Goal: Task Accomplishment & Management: Manage account settings

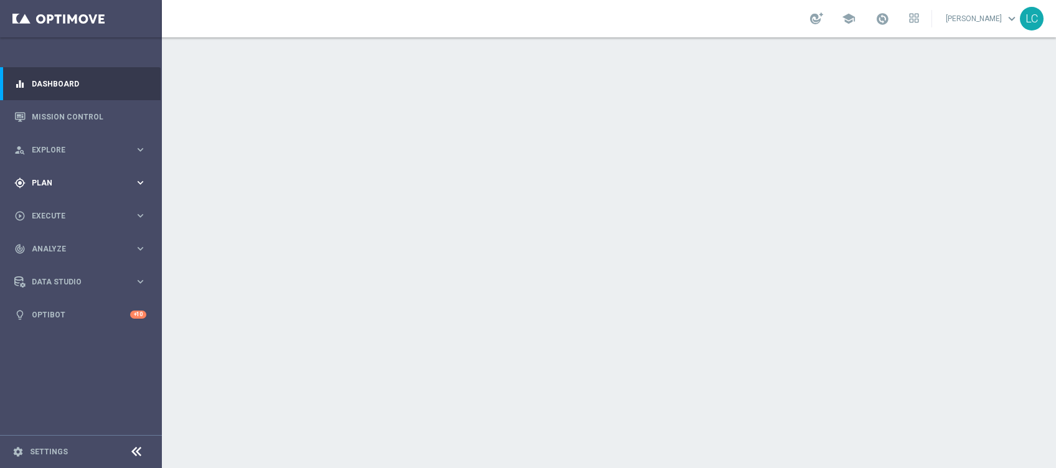
click at [24, 189] on div "gps_fixed Plan keyboard_arrow_right" at bounding box center [80, 182] width 161 height 33
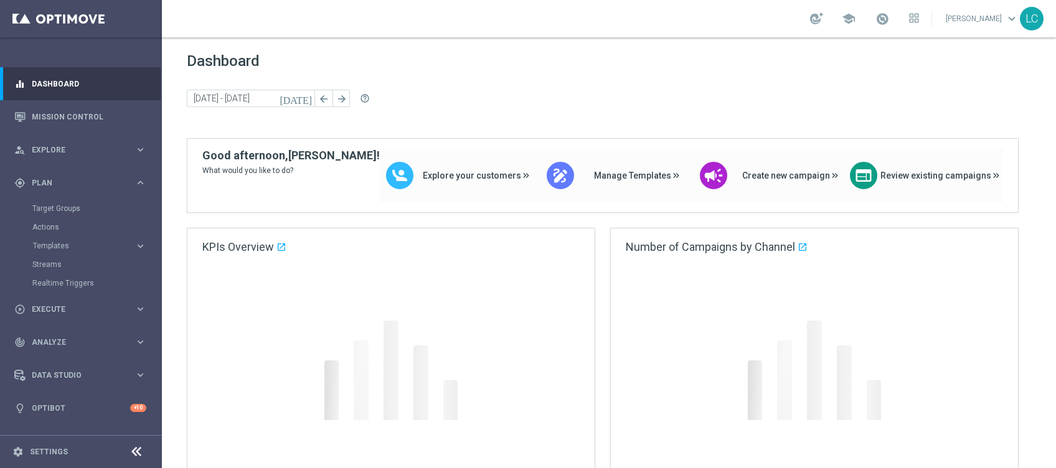
click at [39, 214] on div "Target Groups" at bounding box center [96, 208] width 128 height 19
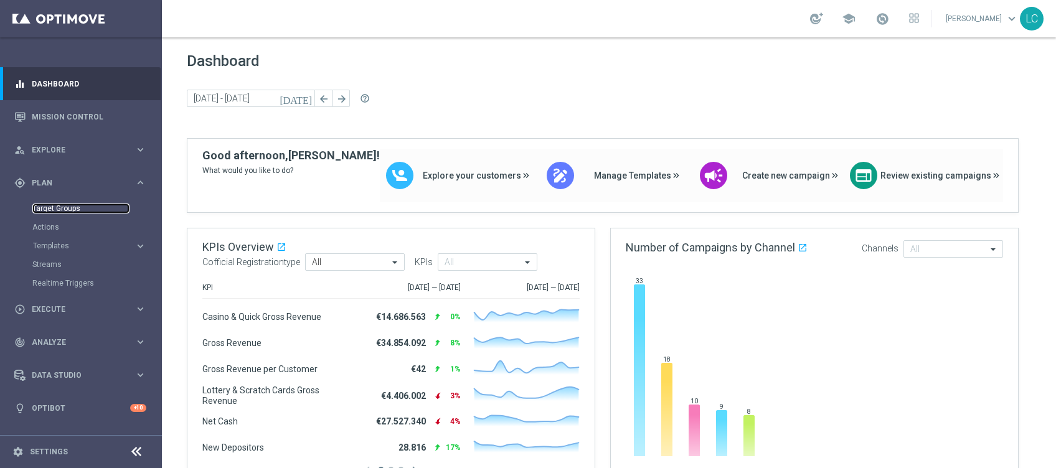
click at [57, 210] on link "Target Groups" at bounding box center [80, 209] width 97 height 10
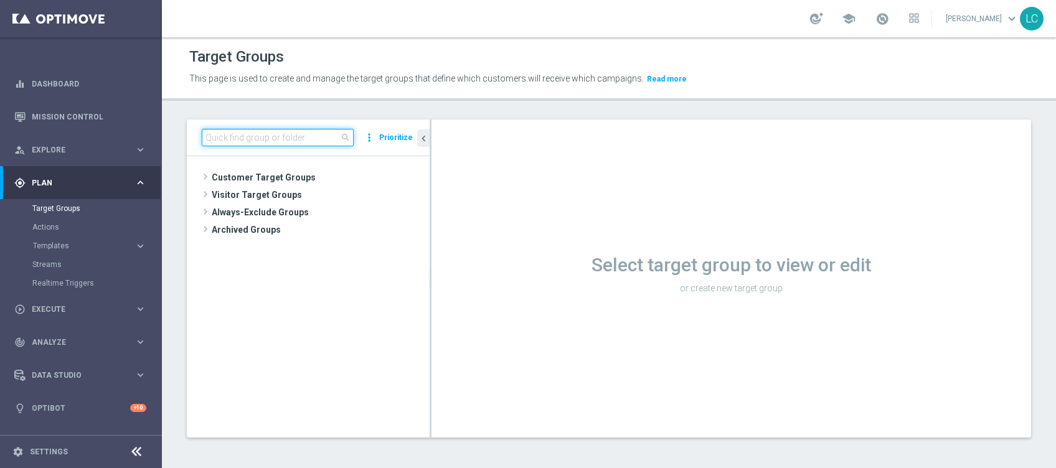
click at [238, 140] on input at bounding box center [278, 137] width 152 height 17
paste input "Active BETTING nosaldo GGR > 0 L3M modeH"
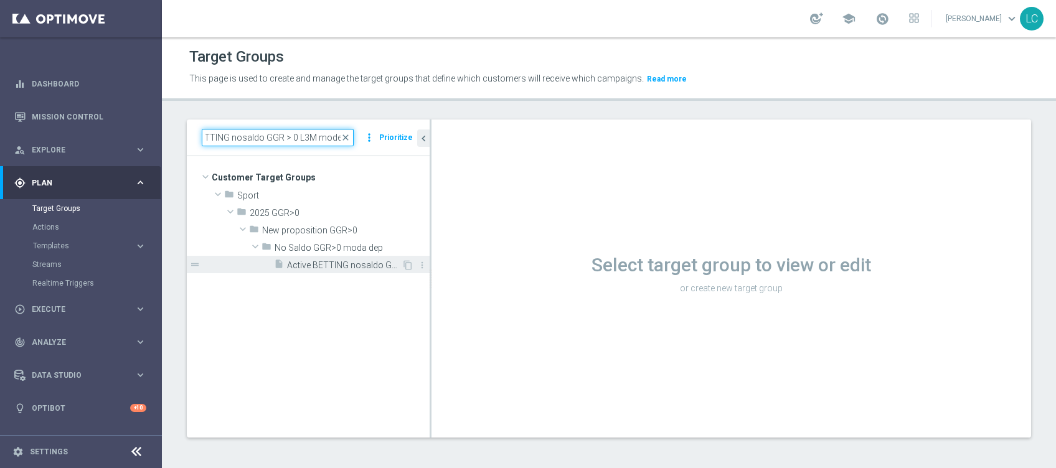
type input "Active BETTING nosaldo GGR > 0 L3M modeH"
click at [314, 262] on span "Active BETTING nosaldo GGR > 0 L3M modeH" at bounding box center [344, 265] width 115 height 11
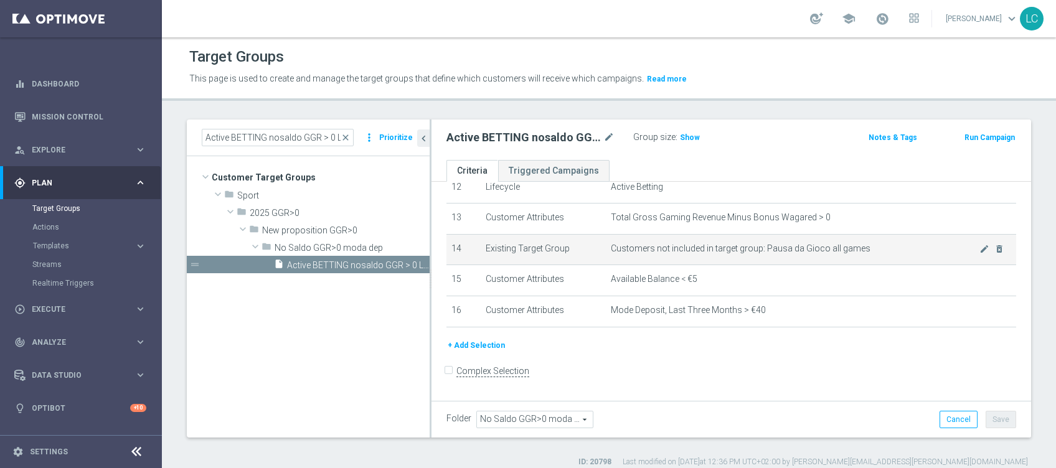
scroll to position [392, 0]
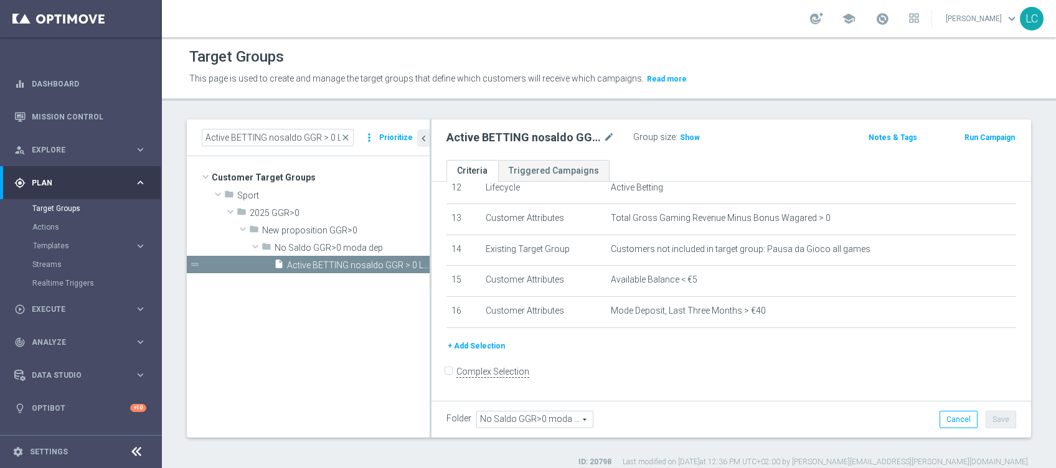
click at [470, 351] on button "+ Add Selection" at bounding box center [476, 346] width 60 height 14
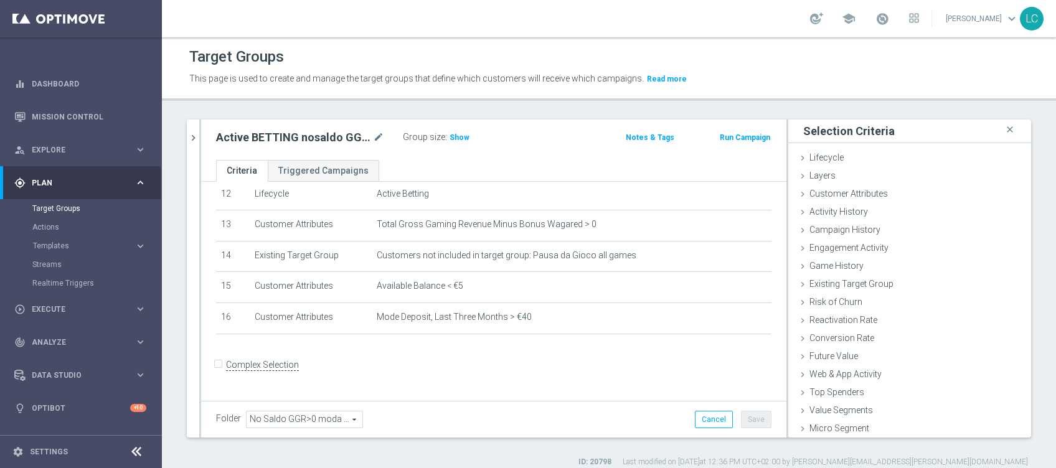
scroll to position [380, 0]
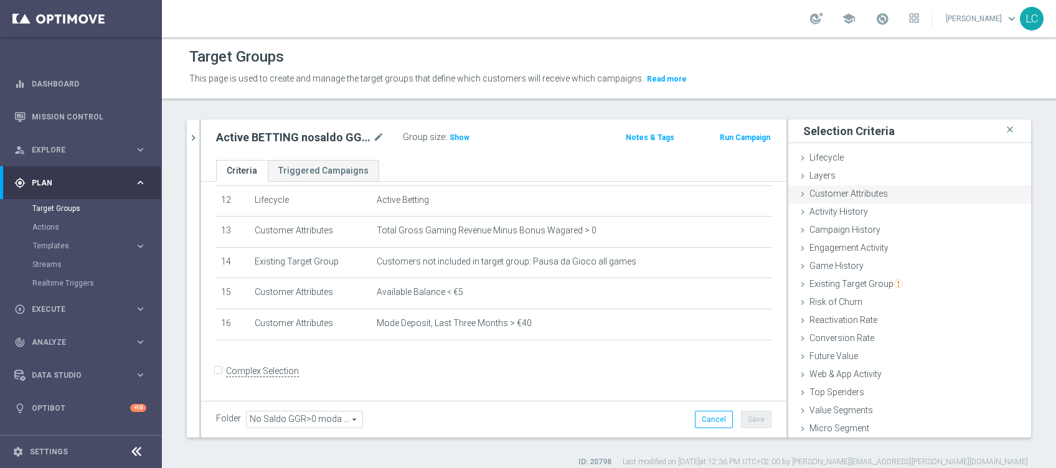
click at [829, 194] on span "Customer Attributes" at bounding box center [848, 194] width 78 height 10
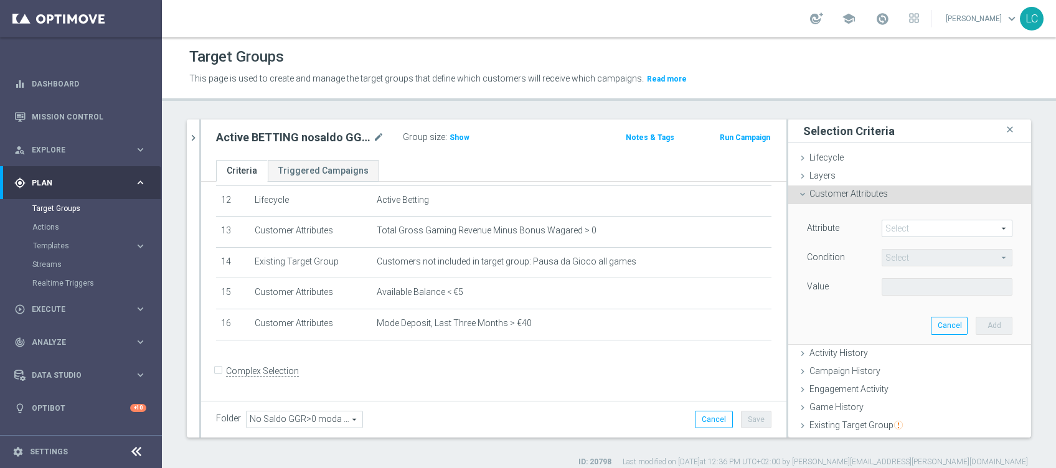
click at [882, 225] on span at bounding box center [947, 228] width 130 height 16
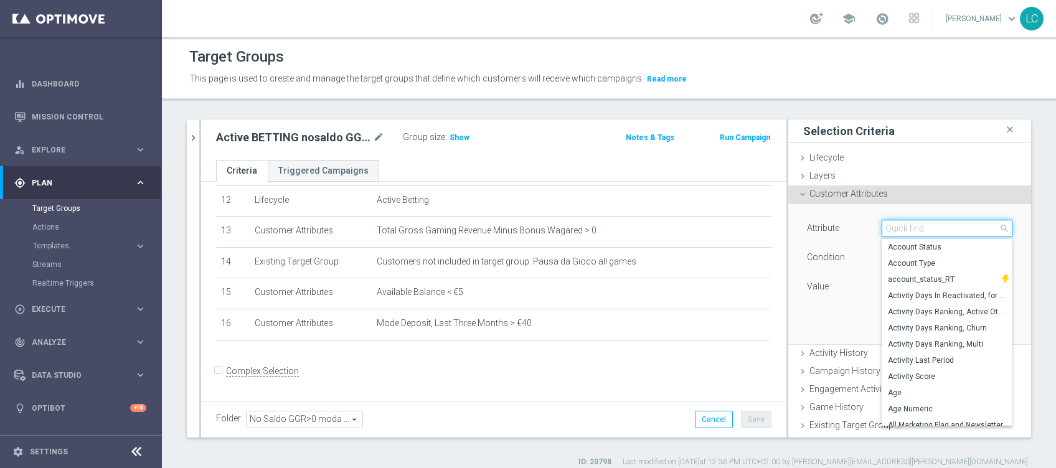
click at [882, 225] on input "search" at bounding box center [947, 228] width 131 height 17
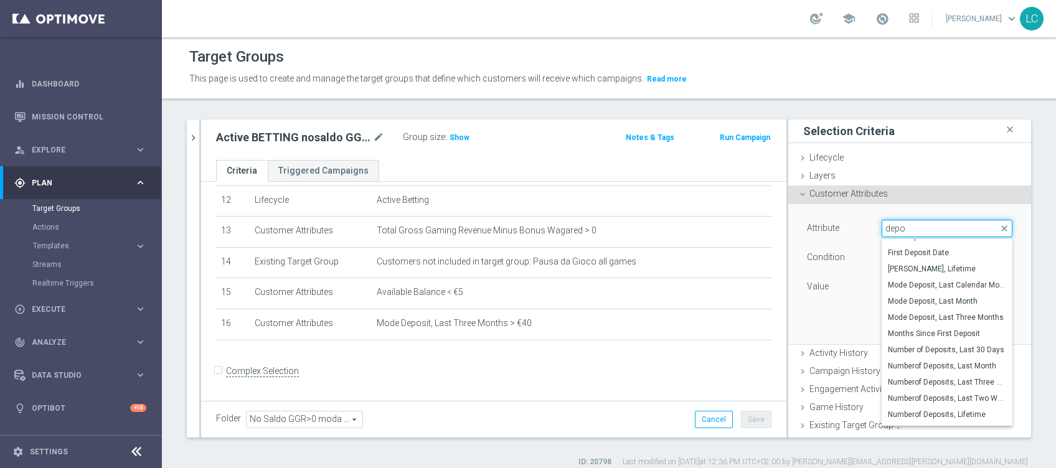
scroll to position [245, 0]
type input "depo"
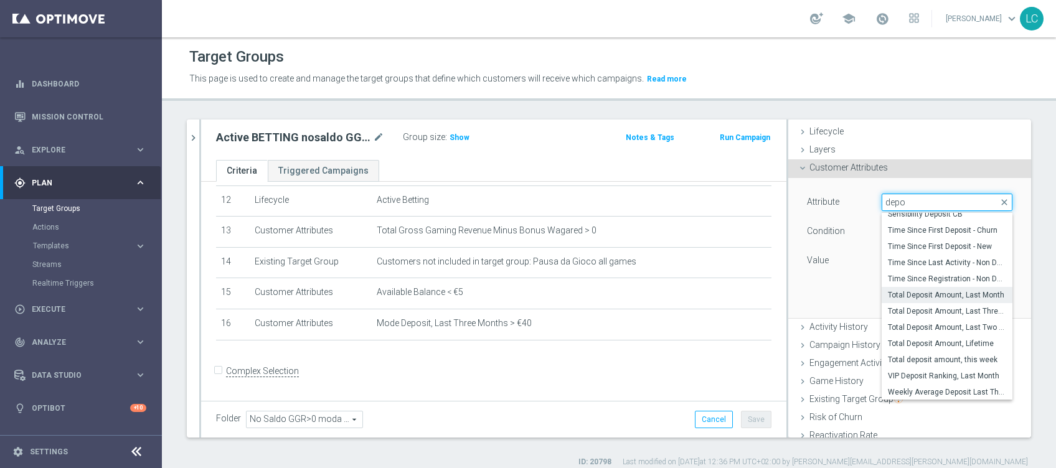
scroll to position [27, 0]
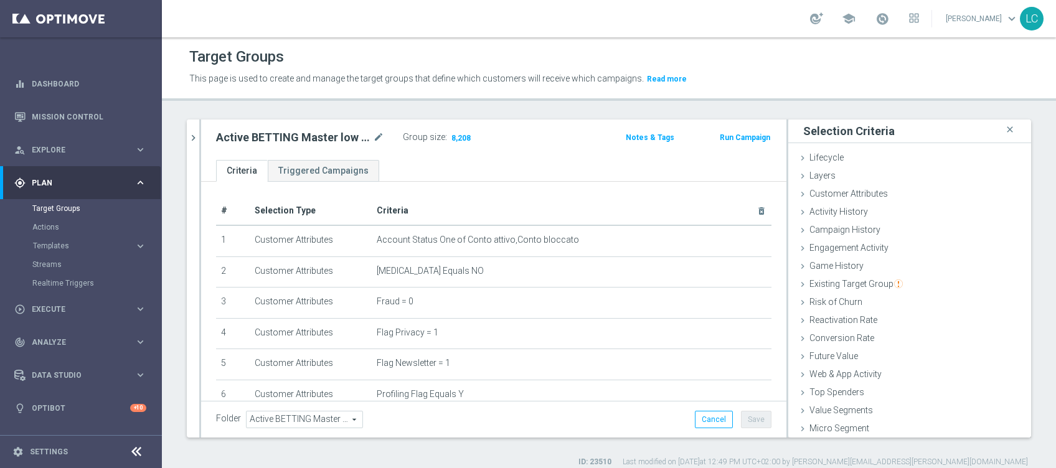
scroll to position [258, 0]
